Goal: Transaction & Acquisition: Purchase product/service

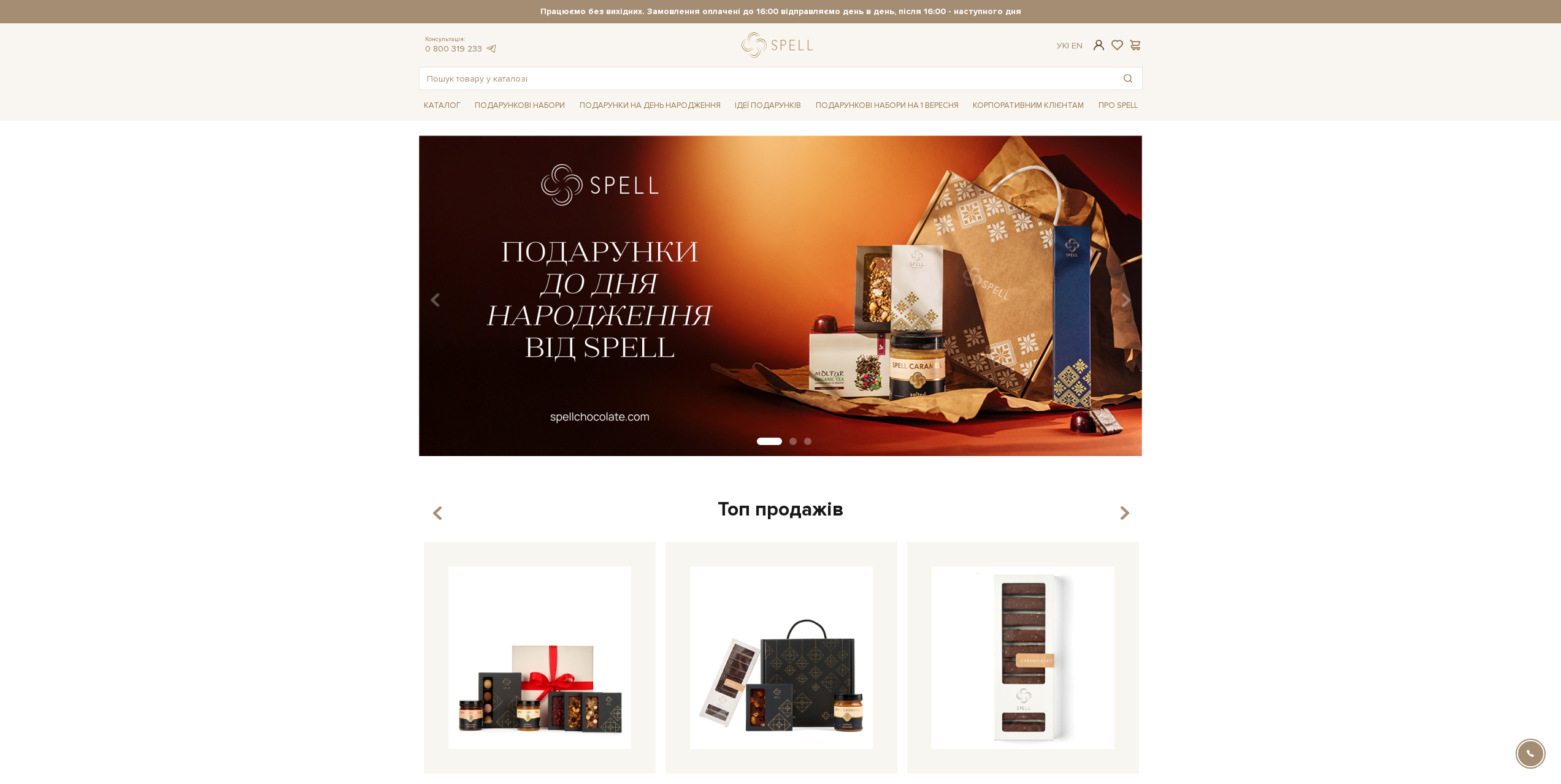
type input "alexmedvebus@gmail.com"
click at [1100, 45] on span at bounding box center [1098, 45] width 14 height 13
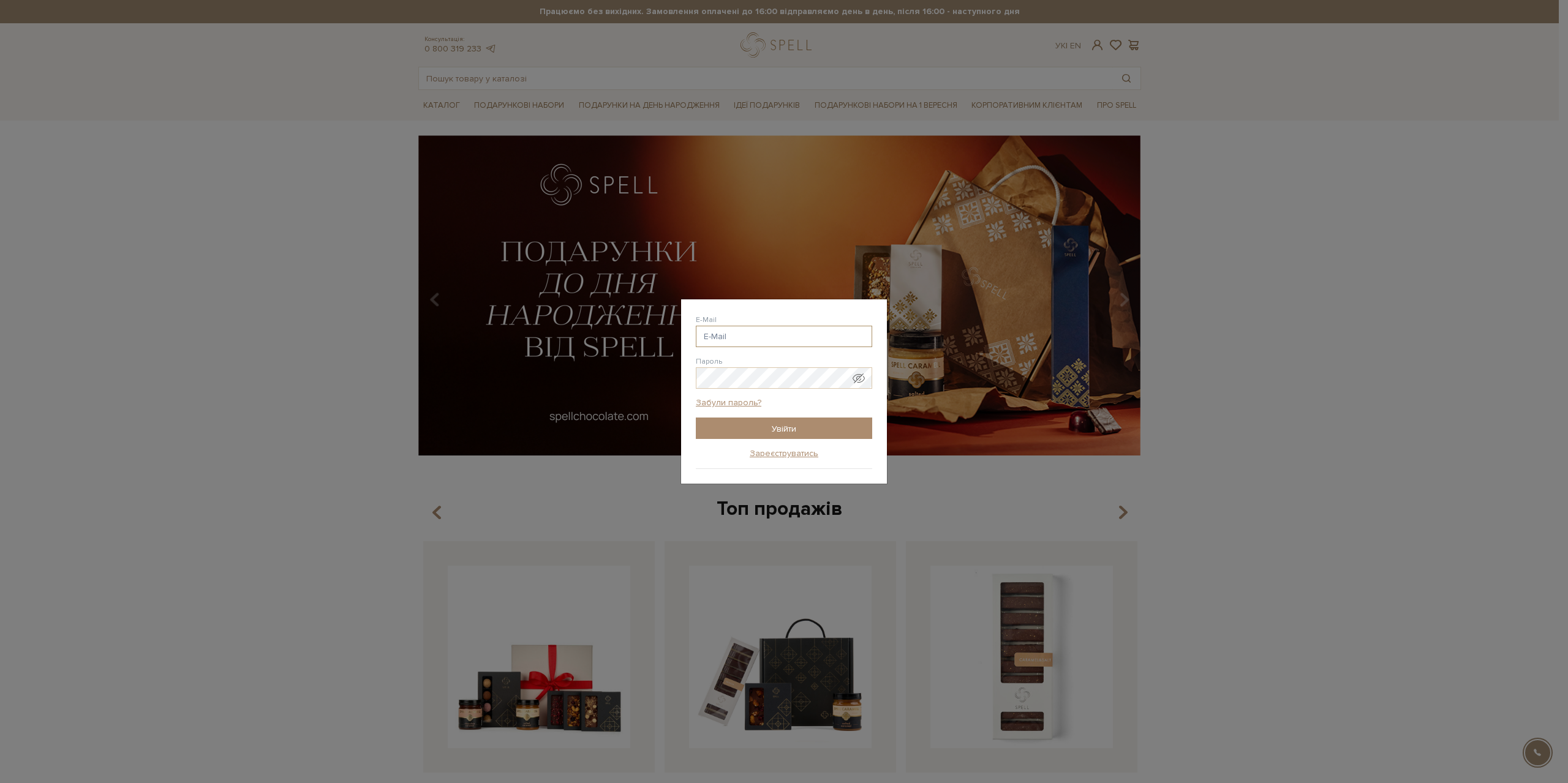
click at [767, 342] on input "E-Mail" at bounding box center [783, 337] width 176 height 22
type input "[EMAIL_ADDRESS][DOMAIN_NAME]"
click at [754, 435] on input "Увійти" at bounding box center [783, 428] width 176 height 22
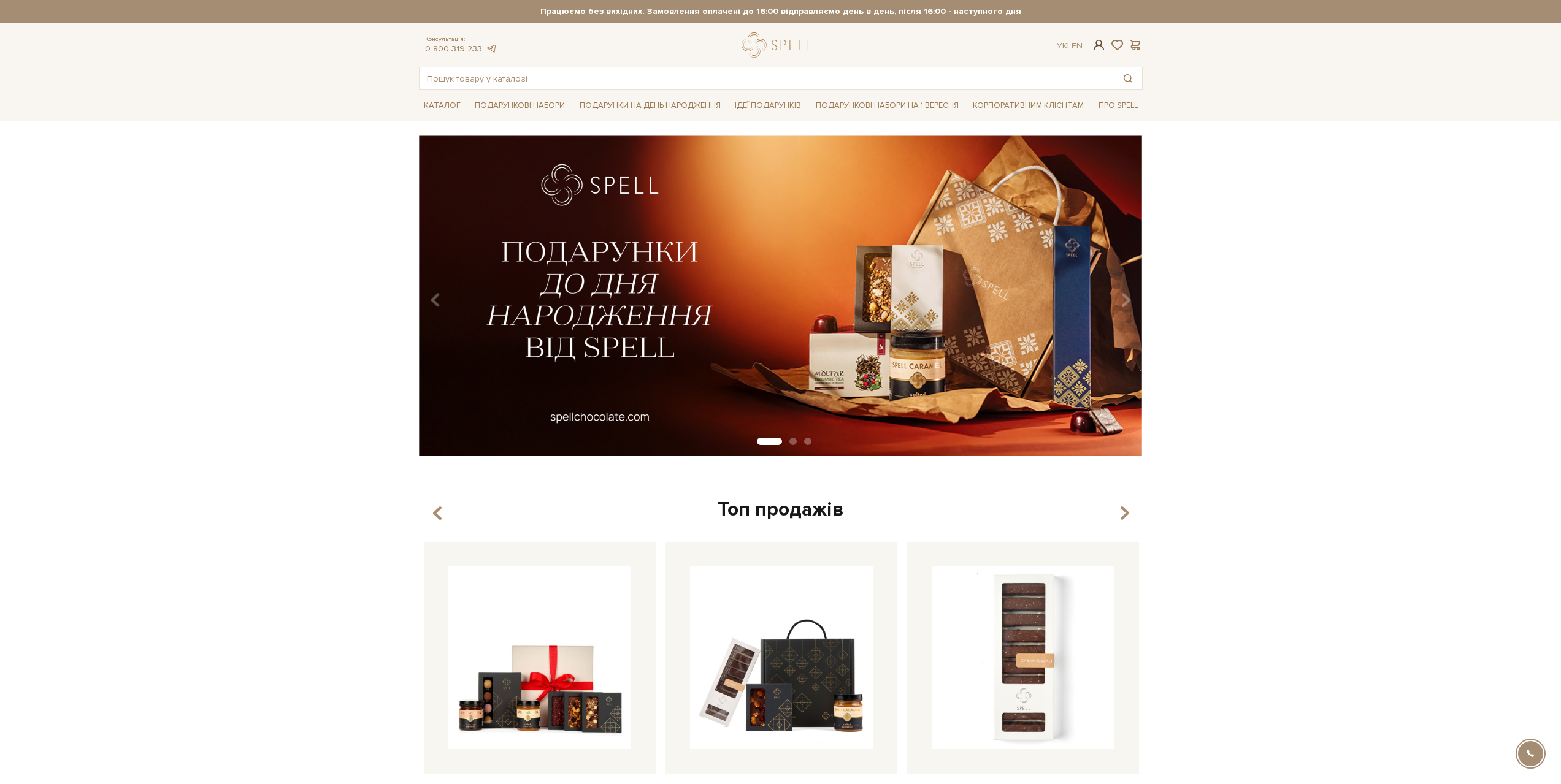
click at [1095, 45] on span at bounding box center [1098, 45] width 14 height 13
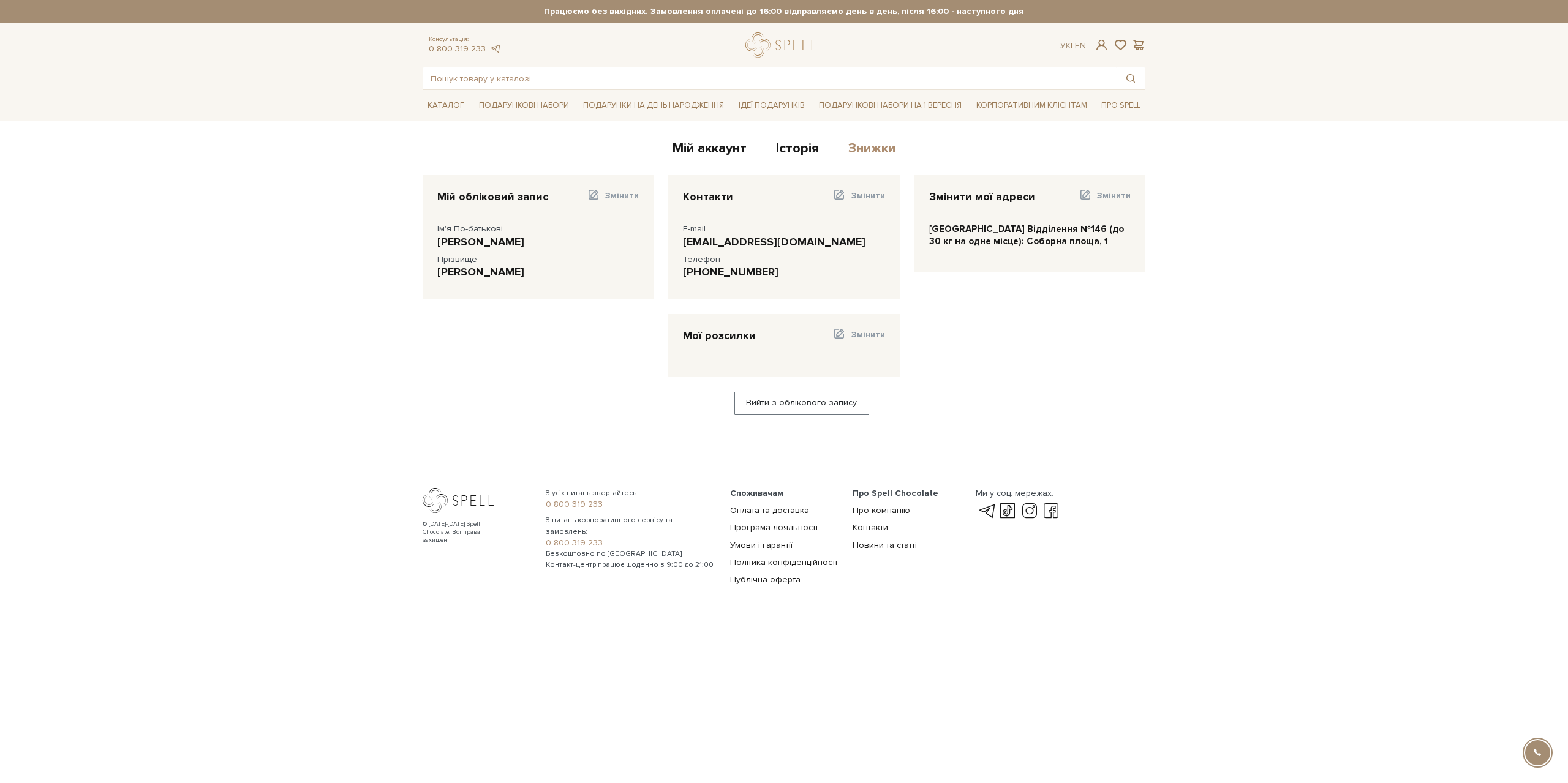
click at [863, 150] on link "Знижки" at bounding box center [872, 150] width 47 height 20
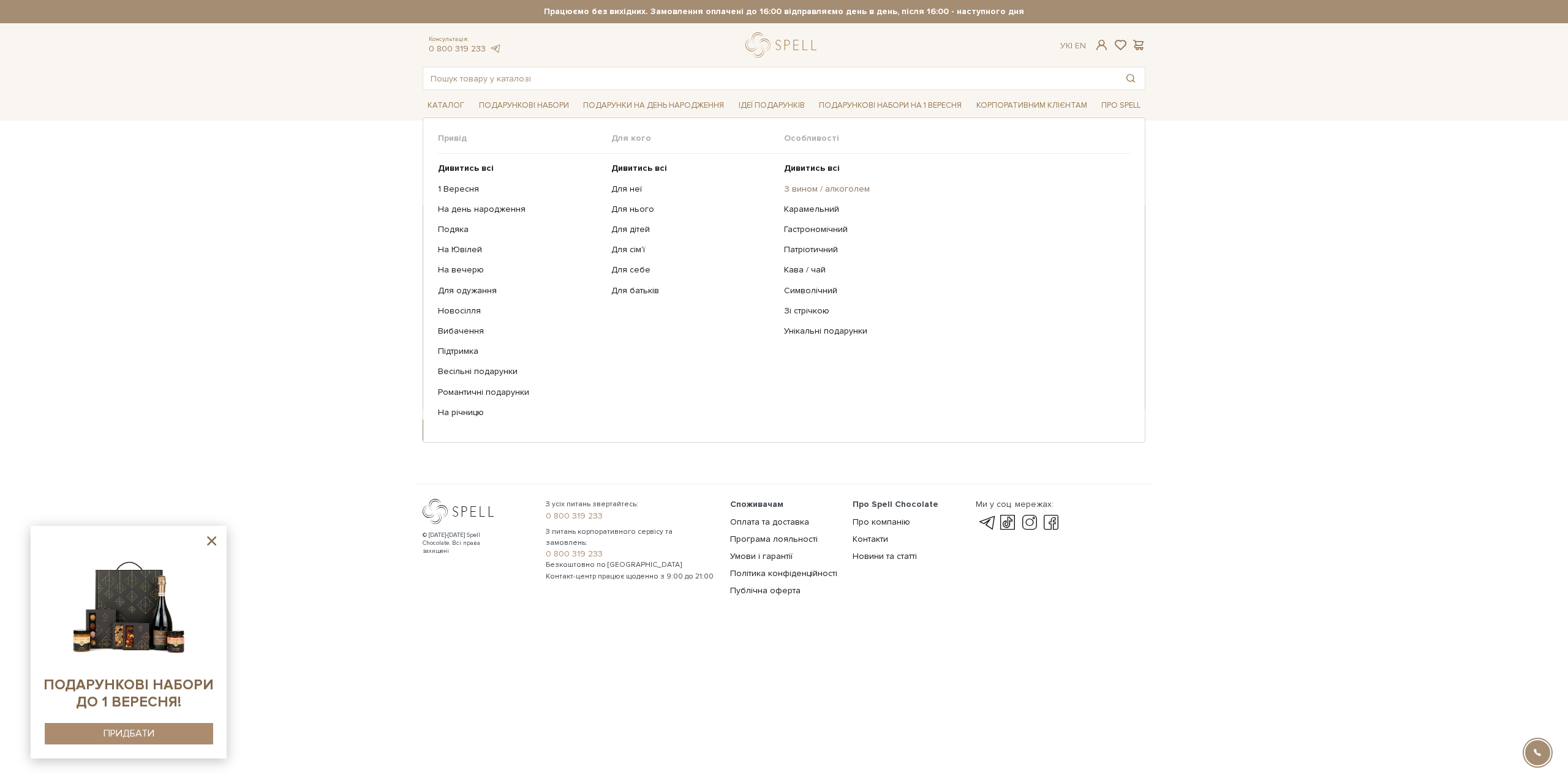
click at [799, 189] on link "З вином / алкоголем" at bounding box center [952, 189] width 337 height 11
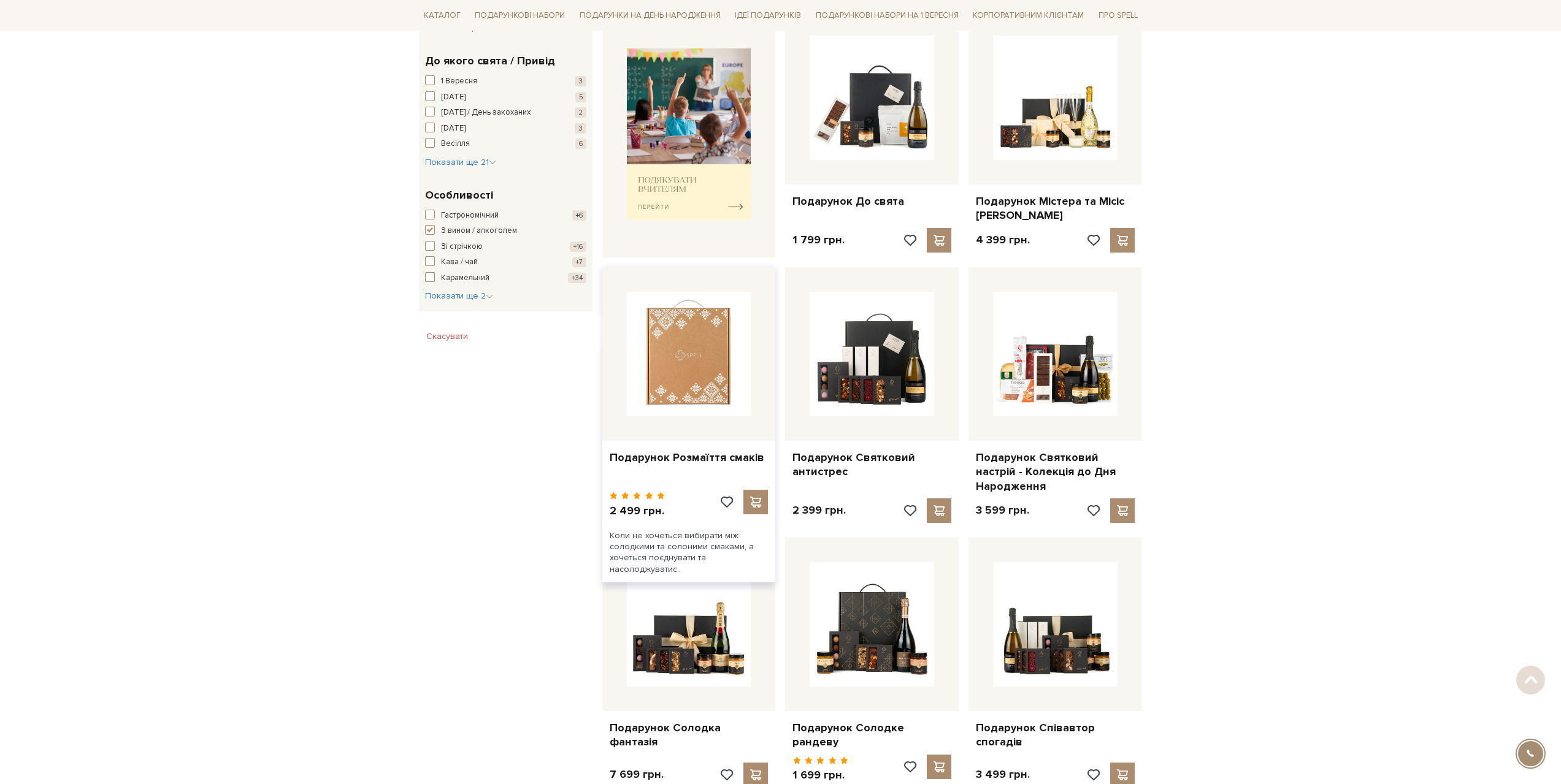
scroll to position [490, 0]
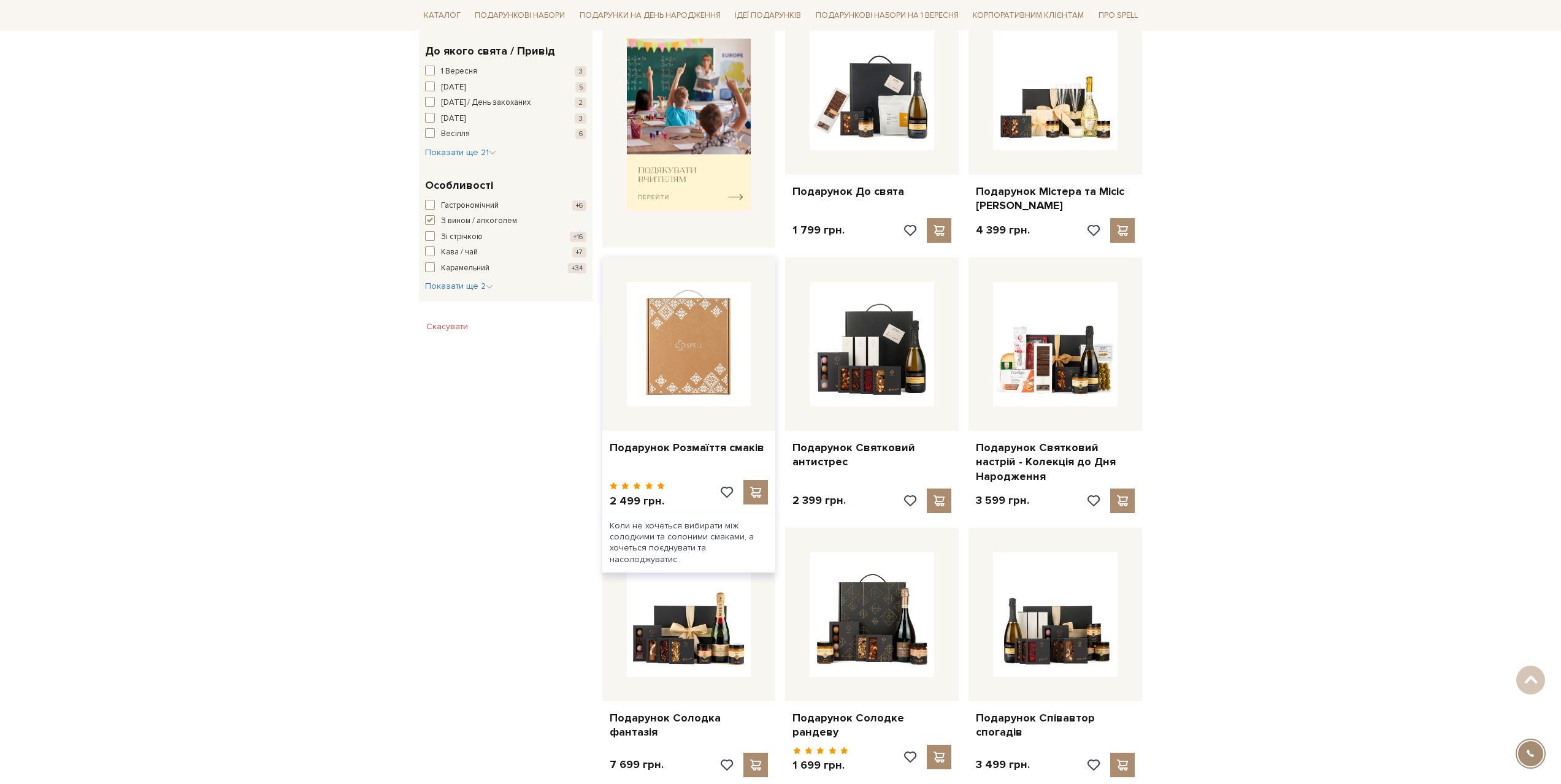
click at [711, 321] on img at bounding box center [689, 345] width 125 height 125
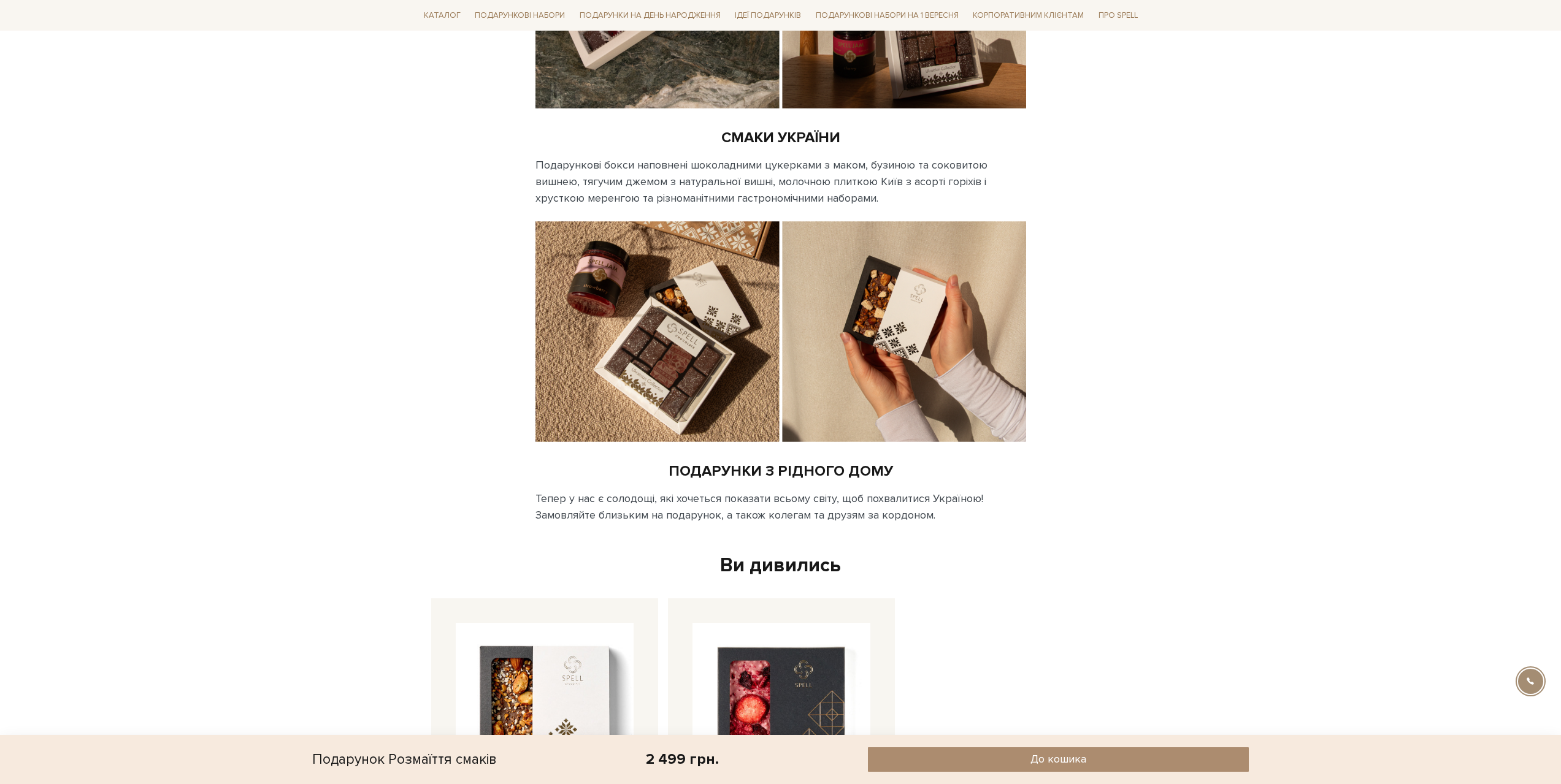
drag, startPoint x: 1033, startPoint y: 87, endPoint x: 1031, endPoint y: 63, distance: 24.1
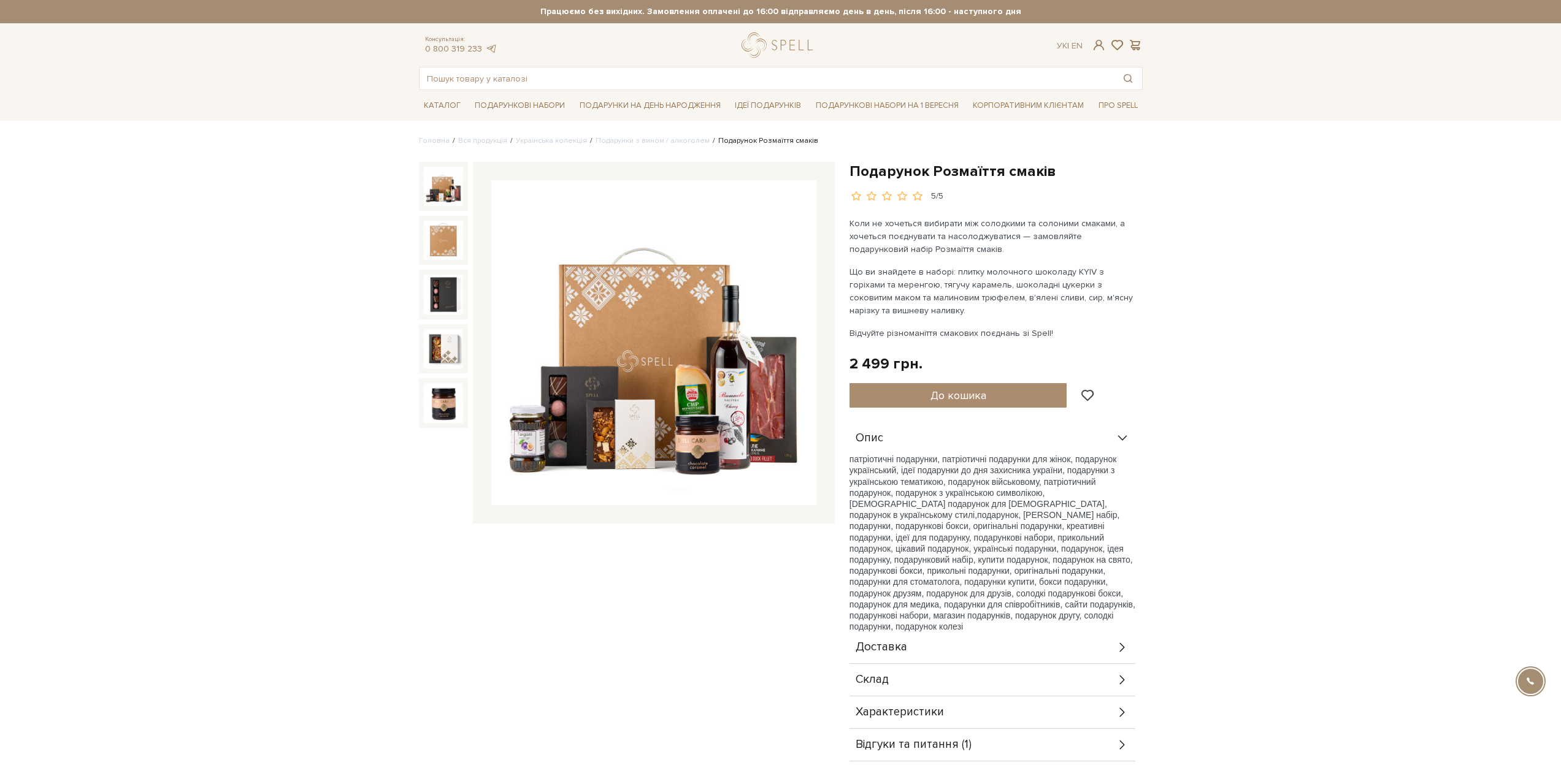
click at [890, 188] on div "Подарунок Розмаїття смаків 5/5" at bounding box center [996, 182] width 293 height 41
click at [879, 195] on div at bounding box center [886, 196] width 74 height 12
click at [878, 196] on div at bounding box center [886, 196] width 74 height 12
drag, startPoint x: 894, startPoint y: 198, endPoint x: 932, endPoint y: 194, distance: 38.2
click at [899, 198] on div at bounding box center [886, 196] width 74 height 12
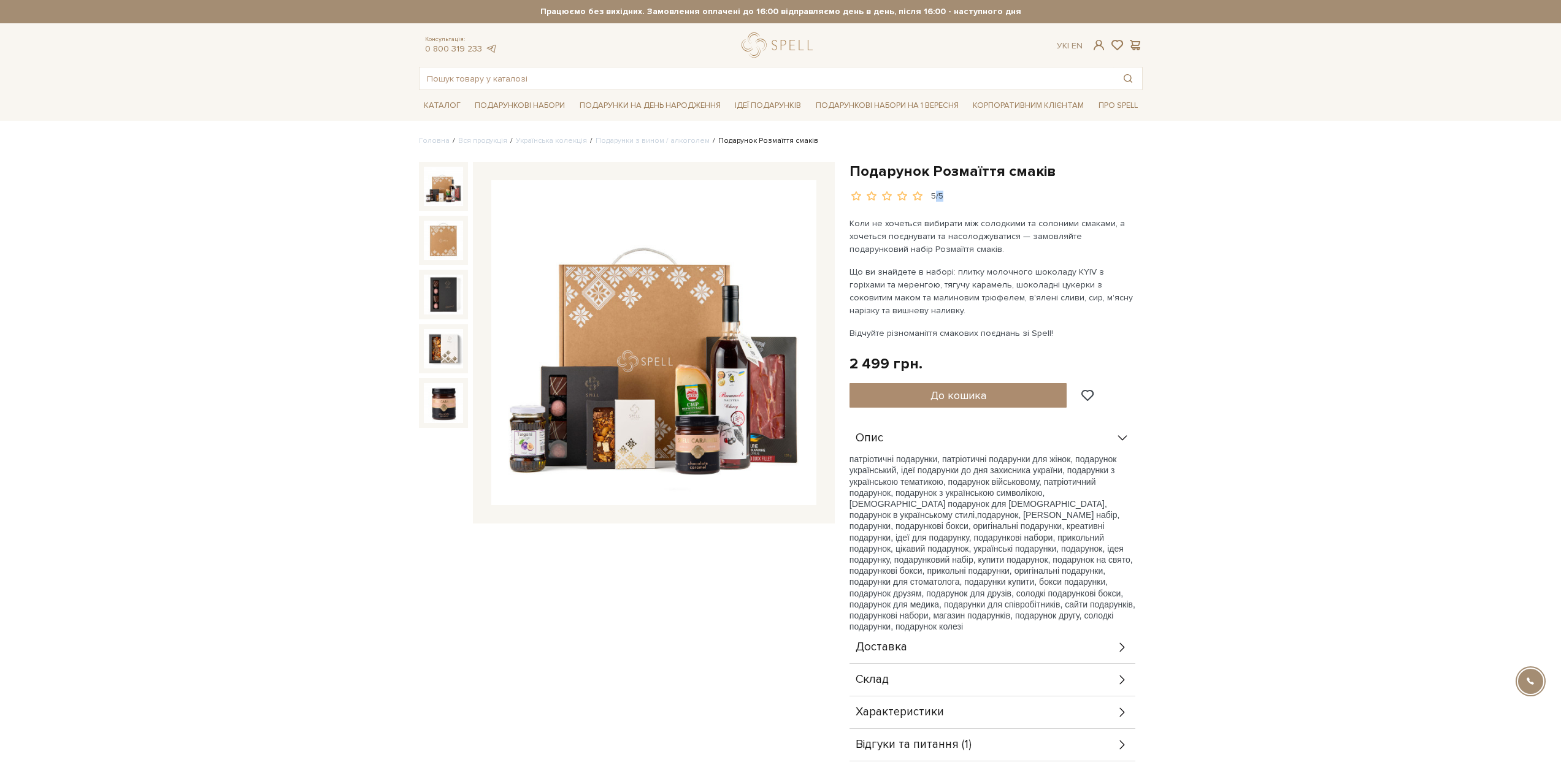
click at [941, 195] on div "5/5" at bounding box center [937, 196] width 13 height 12
click at [1039, 201] on div "5/5" at bounding box center [996, 196] width 293 height 12
